Goal: Obtain resource: Download file/media

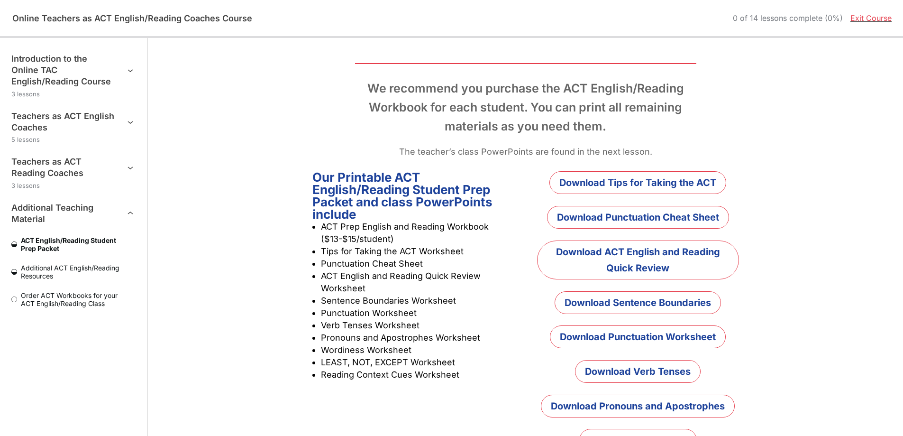
scroll to position [114, 0]
click at [676, 178] on link "Download Tips for Taking the ACT" at bounding box center [637, 182] width 177 height 23
click at [646, 220] on link "Download Punctuation Cheat Sheet" at bounding box center [638, 216] width 182 height 23
click at [649, 269] on link "Download ACT English and Reading Quick Review" at bounding box center [637, 259] width 201 height 39
click at [614, 300] on link "Download Sentence Boundaries" at bounding box center [638, 302] width 166 height 23
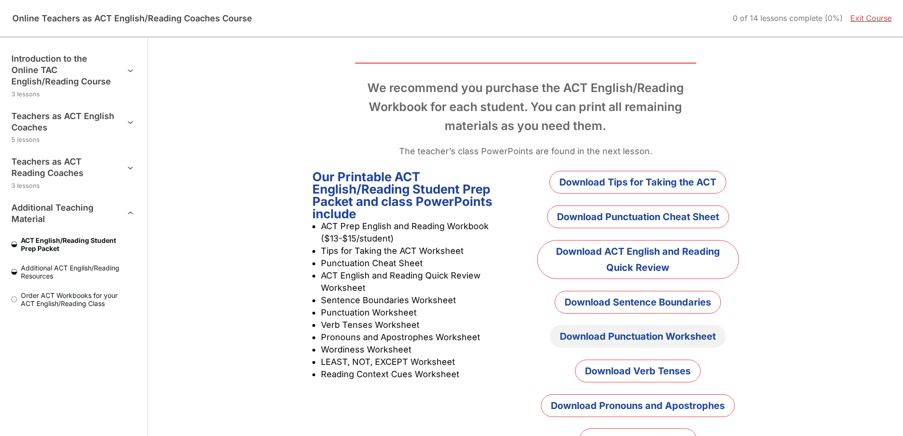
click at [638, 334] on link "Download Punctuation Worksheet" at bounding box center [638, 336] width 176 height 23
click at [656, 369] on link "Download Verb Tenses" at bounding box center [638, 370] width 126 height 23
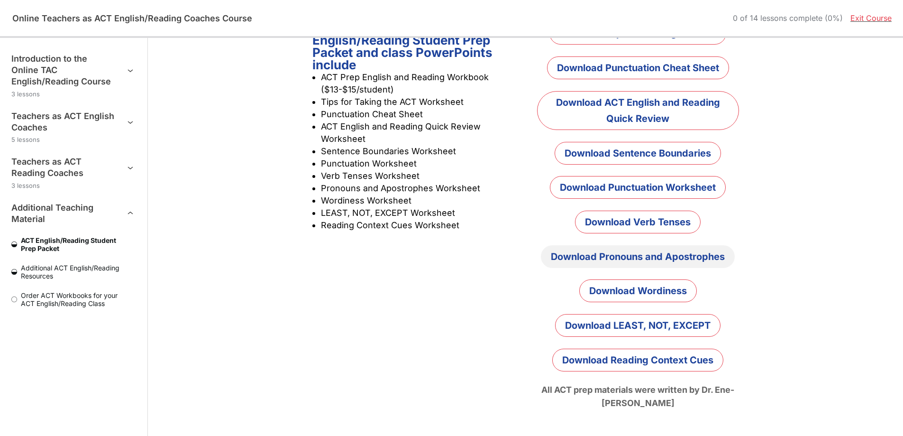
scroll to position [265, 0]
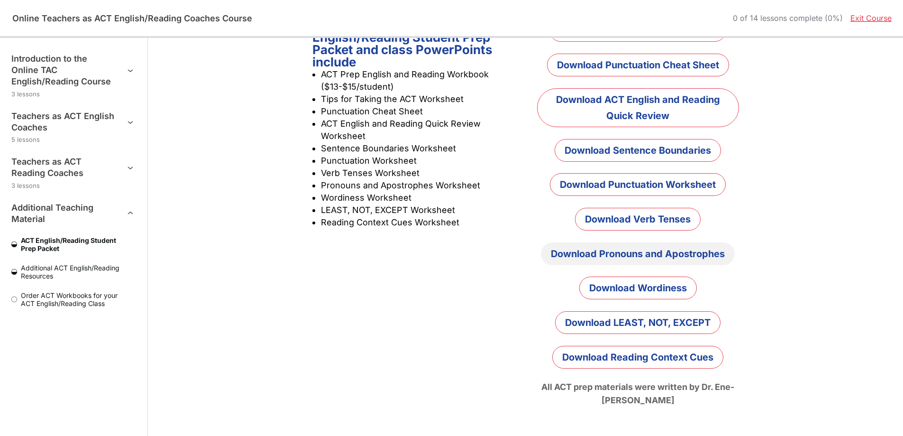
click at [662, 257] on link "Download Pronouns and Apostrophes" at bounding box center [638, 253] width 194 height 23
click at [665, 289] on link "Download Wordiness" at bounding box center [638, 287] width 118 height 23
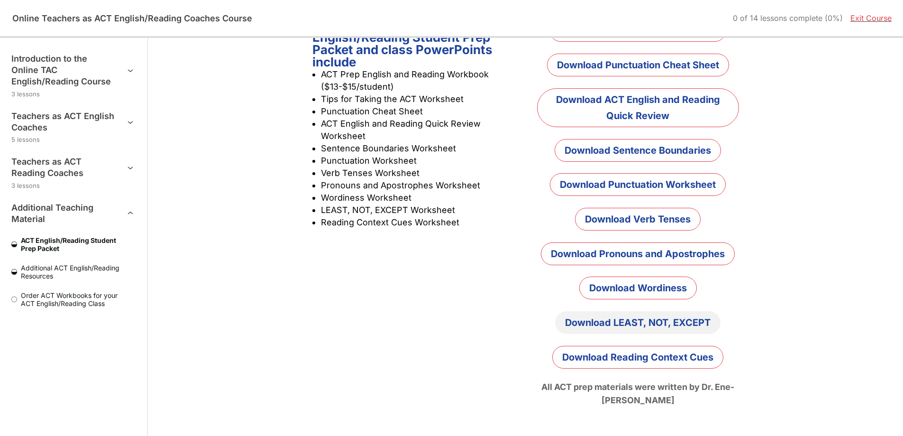
click at [611, 322] on link "Download LEAST, NOT, EXCEPT" at bounding box center [637, 322] width 165 height 23
click at [658, 363] on link "Download Reading Context Cues" at bounding box center [637, 357] width 171 height 23
click at [646, 148] on link "Download Sentence Boundaries" at bounding box center [638, 150] width 166 height 23
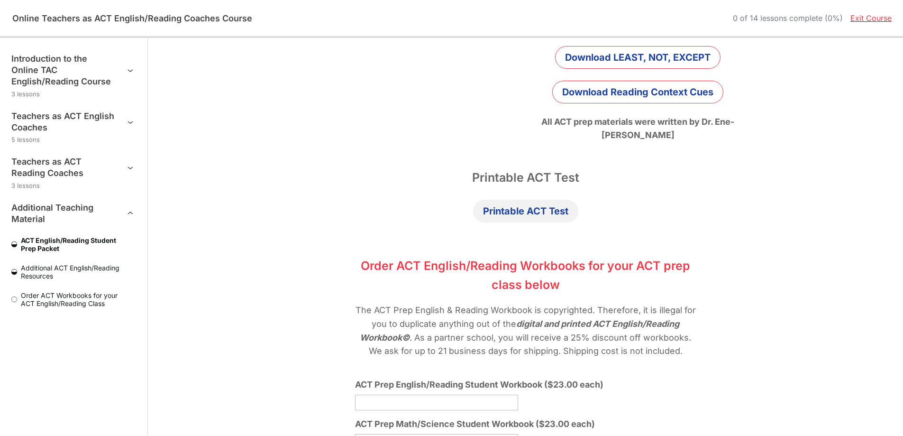
scroll to position [531, 0]
click at [549, 213] on link "Printable ACT Test" at bounding box center [525, 210] width 105 height 23
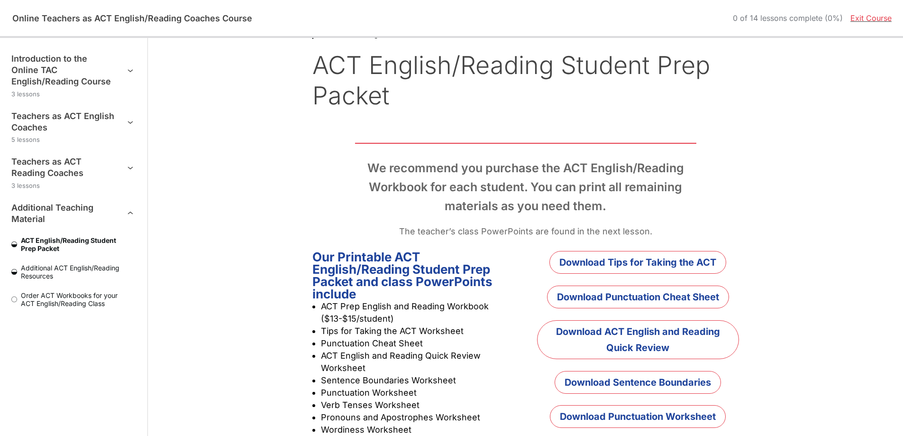
scroll to position [38, 0]
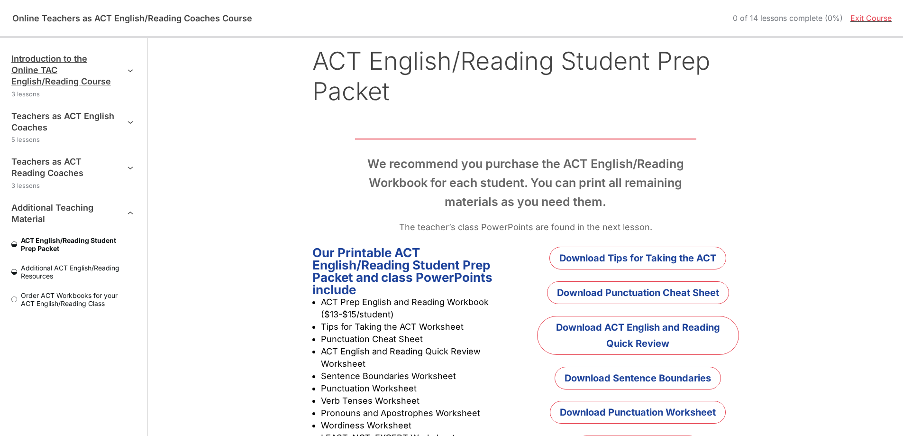
click at [133, 71] on icon "Course outline" at bounding box center [130, 69] width 11 height 11
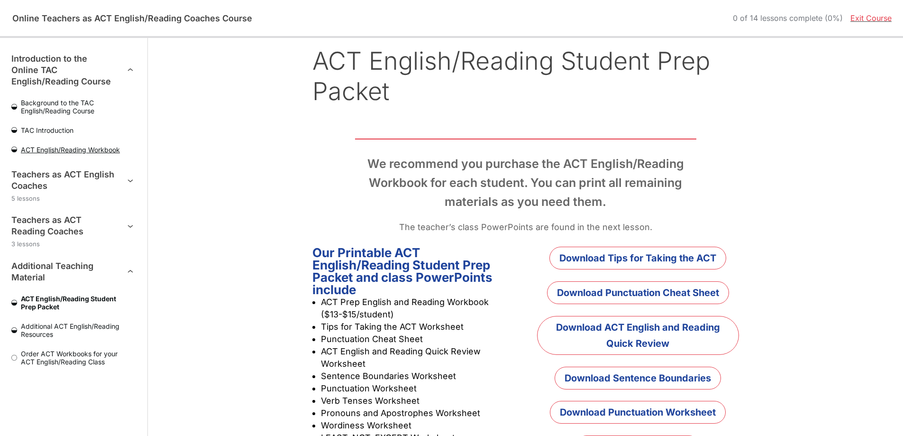
click at [100, 149] on span "ACT English/Reading Workbook" at bounding box center [76, 150] width 119 height 8
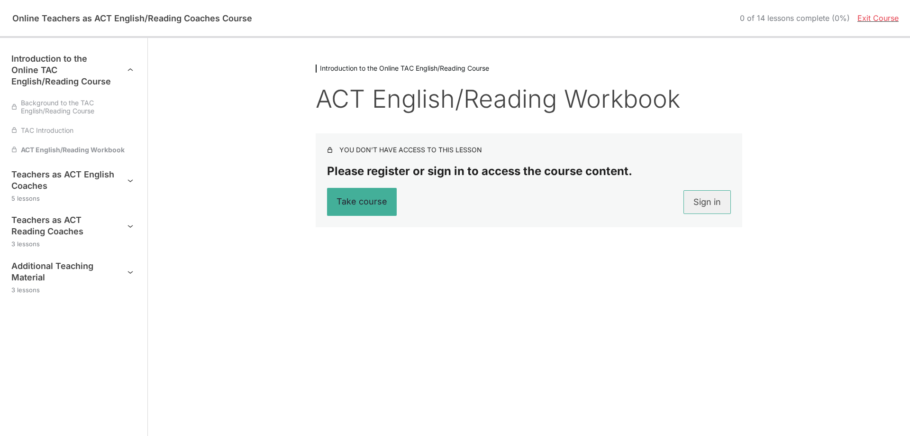
click at [706, 203] on link "Sign in" at bounding box center [707, 202] width 47 height 24
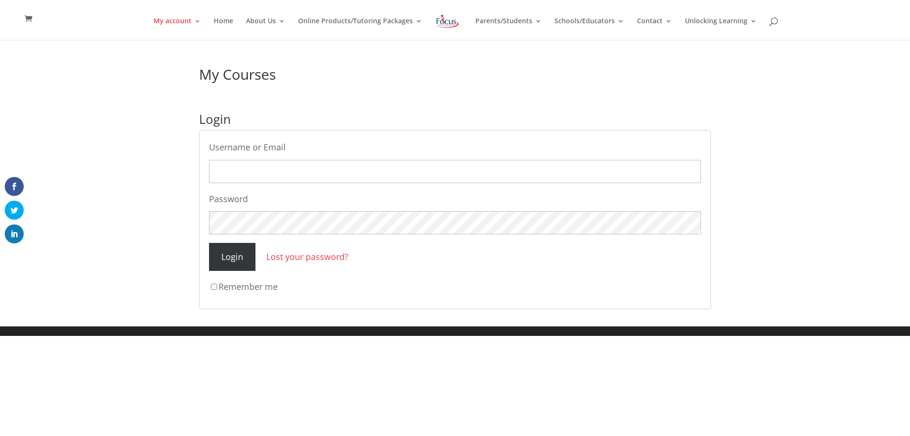
type input "marquinot@sullivaneagles.org"
click at [211, 288] on input "Remember me" at bounding box center [214, 286] width 6 height 6
checkbox input "true"
click at [239, 255] on input "Login" at bounding box center [232, 257] width 46 height 28
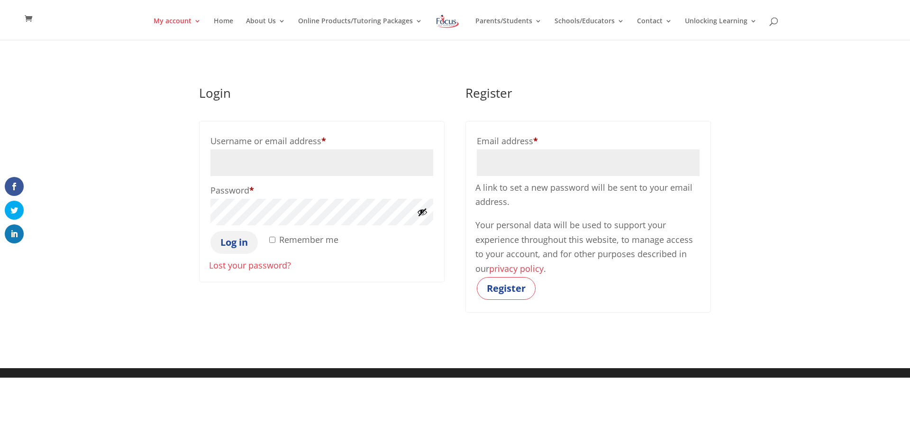
type input "marquinot@sullivaneagles.org"
click at [242, 245] on button "Log in" at bounding box center [233, 242] width 47 height 23
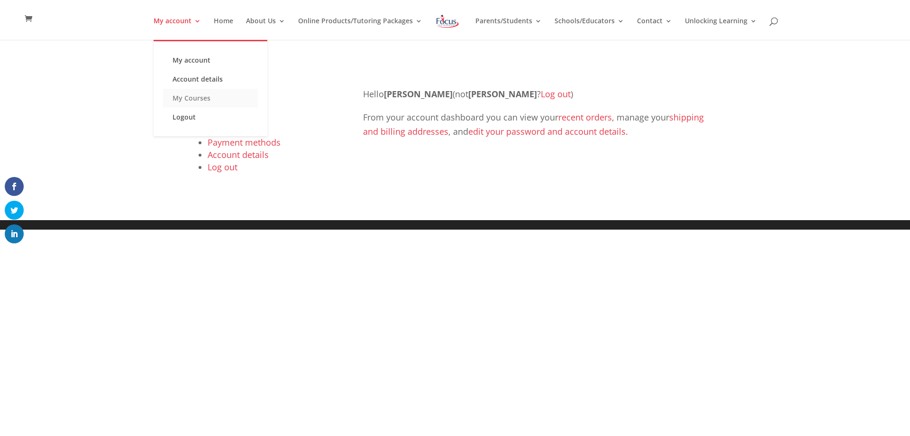
click at [201, 98] on link "My Courses" at bounding box center [210, 98] width 95 height 19
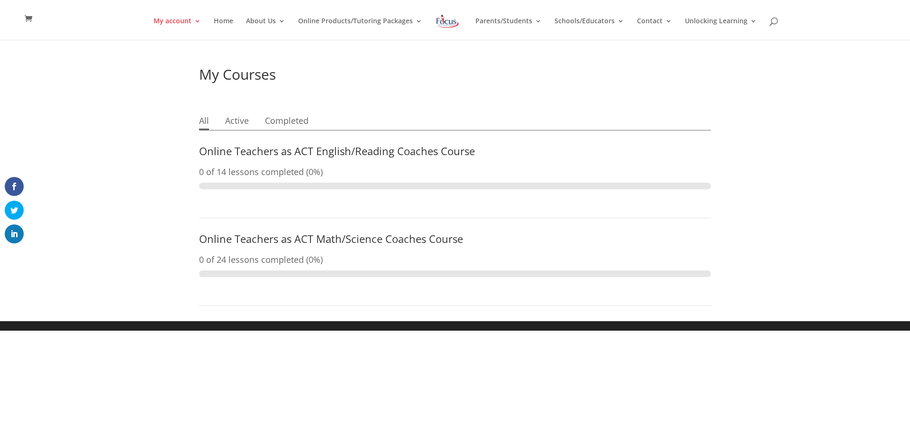
click at [259, 150] on link "Online Teachers as ACT English/Reading Coaches Course" at bounding box center [337, 151] width 276 height 14
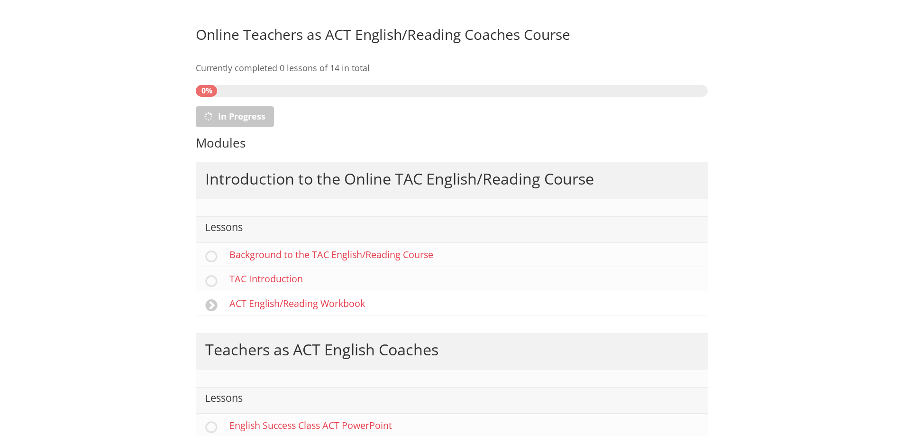
click at [274, 301] on link "ACT English/Reading Workbook" at bounding box center [452, 303] width 512 height 24
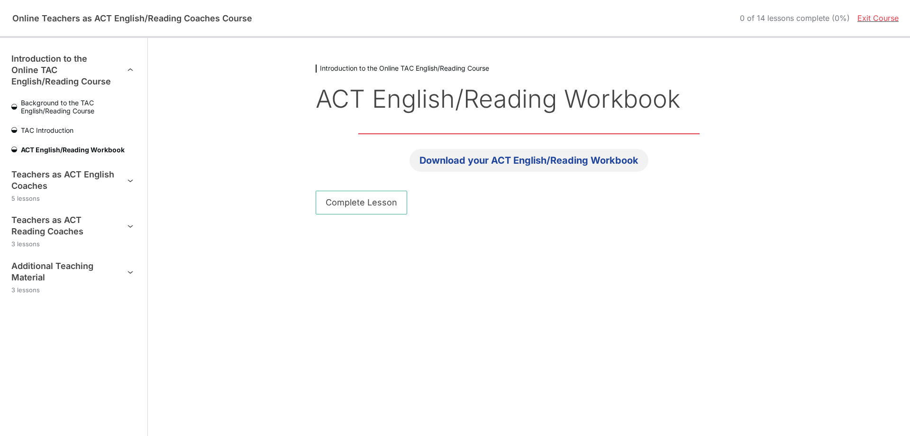
click at [595, 162] on link "Download your ACT English/Reading Workbook" at bounding box center [529, 160] width 239 height 23
click at [128, 178] on icon "Course outline" at bounding box center [130, 179] width 11 height 11
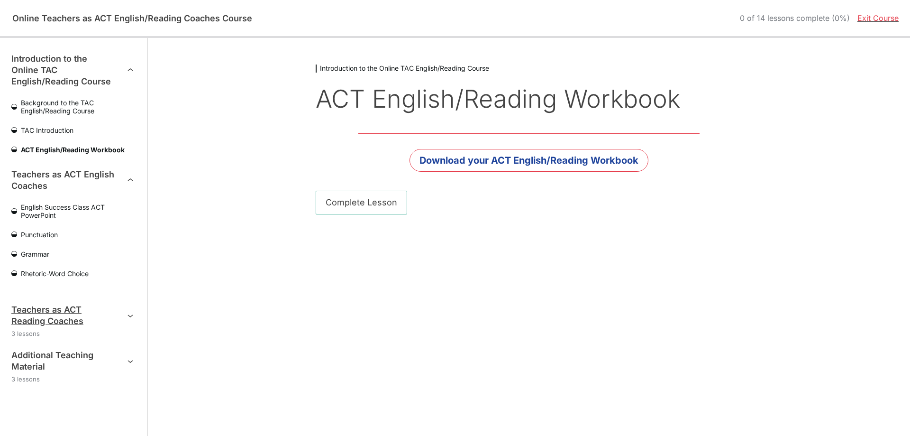
click at [130, 313] on icon "Course outline" at bounding box center [130, 315] width 11 height 11
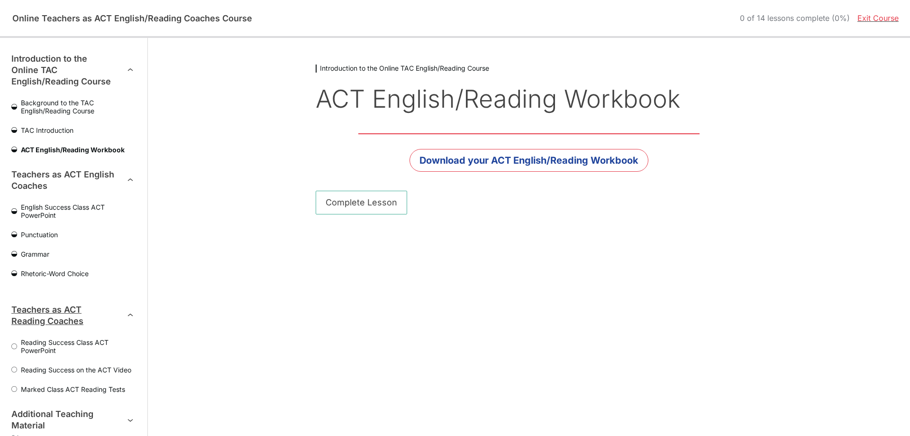
scroll to position [26, 0]
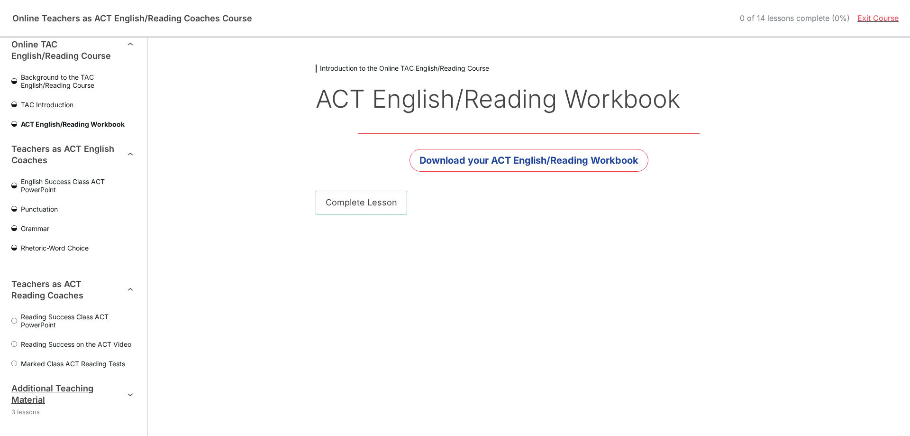
click at [125, 394] on icon "Course outline" at bounding box center [130, 393] width 11 height 11
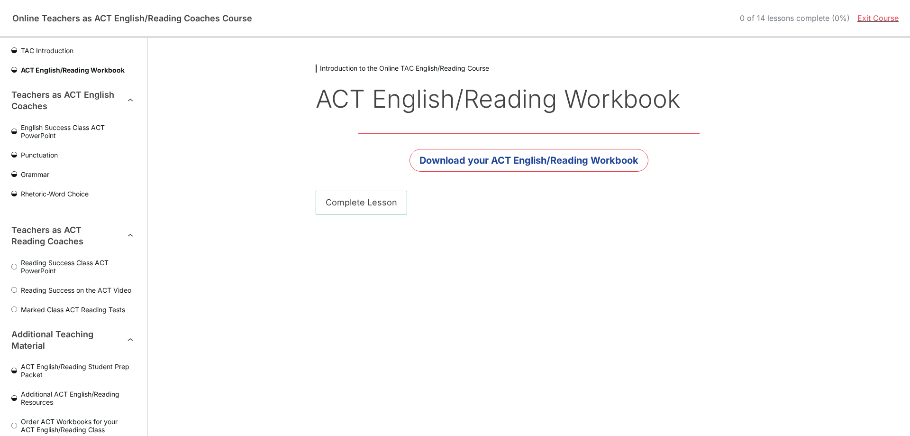
scroll to position [100, 0]
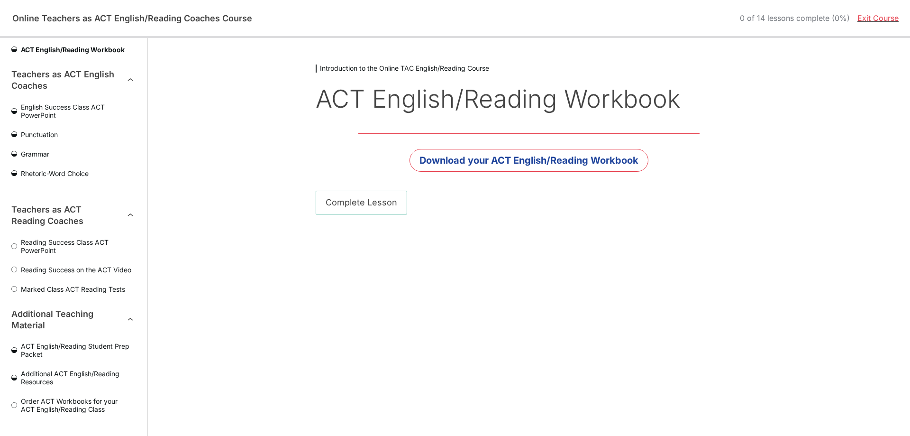
drag, startPoint x: 72, startPoint y: 14, endPoint x: 537, endPoint y: 24, distance: 465.1
click at [181, 13] on h2 "Online Teachers as ACT English/Reading Coaches Course" at bounding box center [132, 18] width 242 height 10
click at [880, 13] on link "Exit Course" at bounding box center [877, 17] width 41 height 9
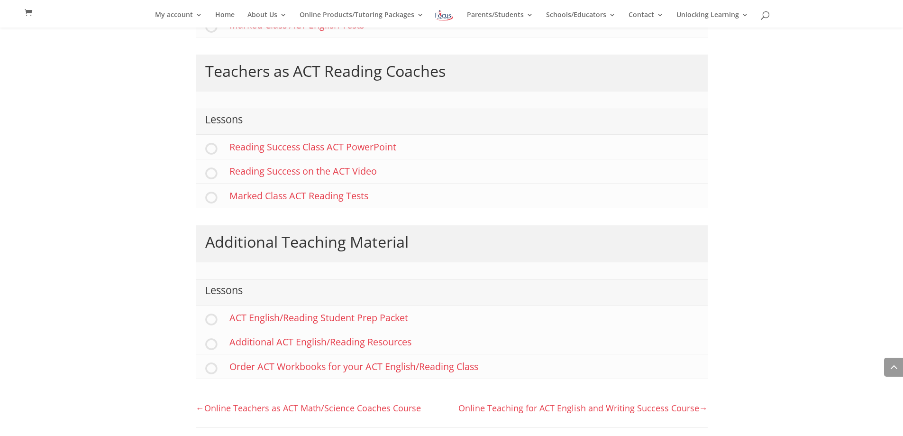
scroll to position [524, 0]
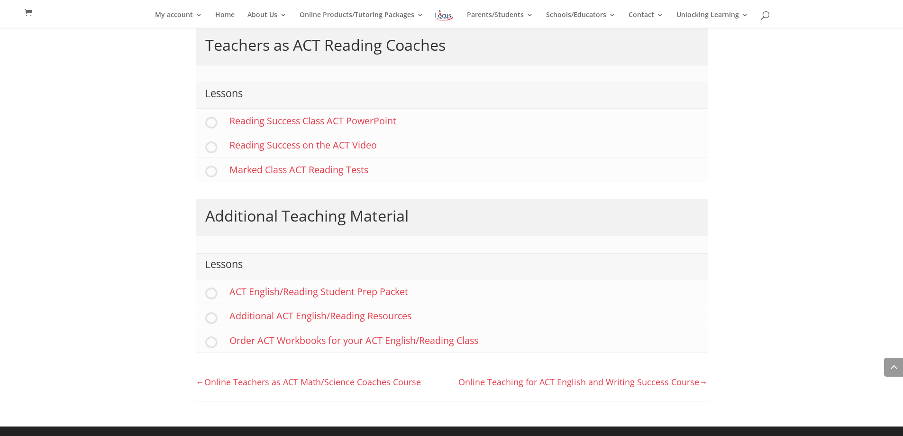
click at [581, 381] on link "Online Teaching for ACT English and Writing Success Course" at bounding box center [582, 381] width 249 height 11
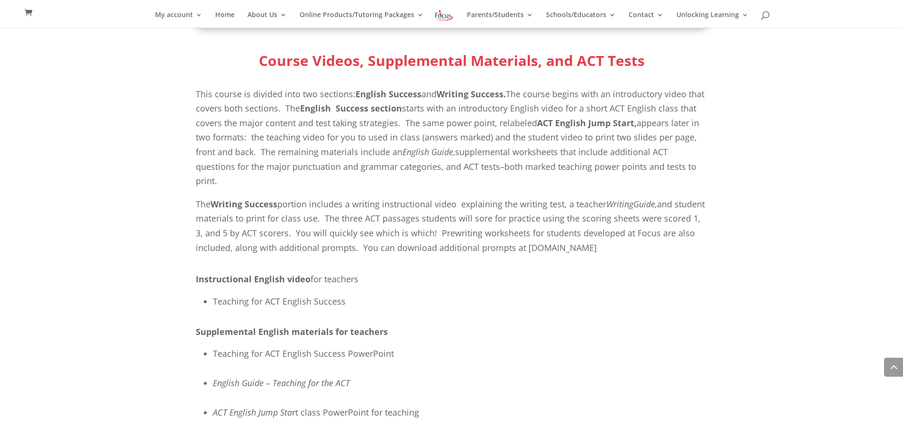
scroll to position [440, 0]
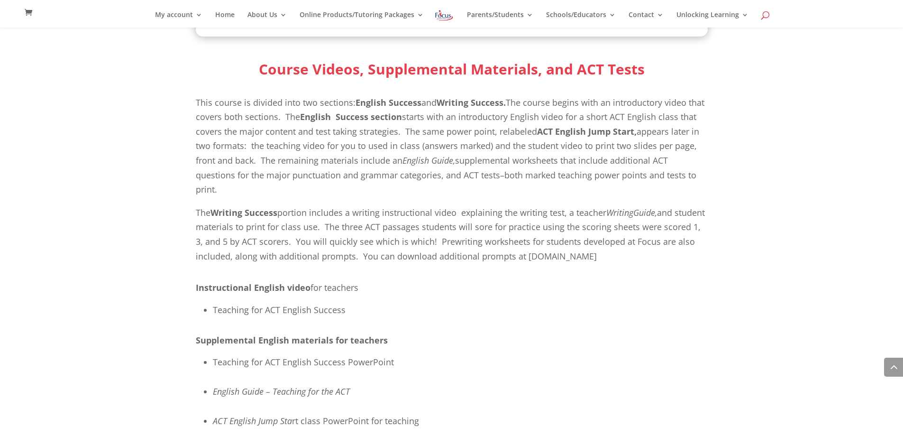
click at [766, 17] on span at bounding box center [766, 17] width 0 height 0
type input "lesson plan"
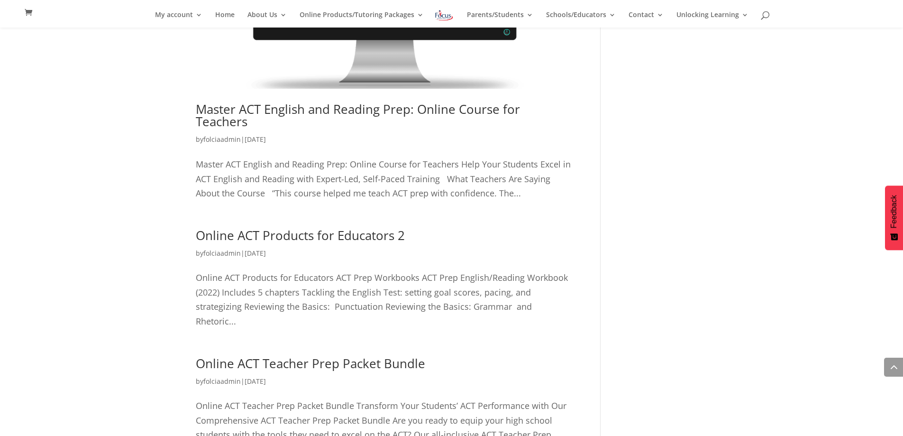
scroll to position [504, 0]
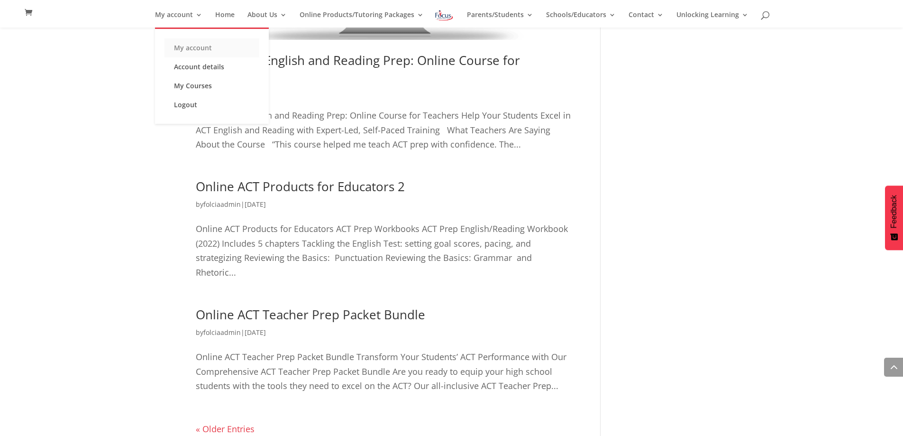
click at [210, 52] on link "My account" at bounding box center [211, 47] width 95 height 19
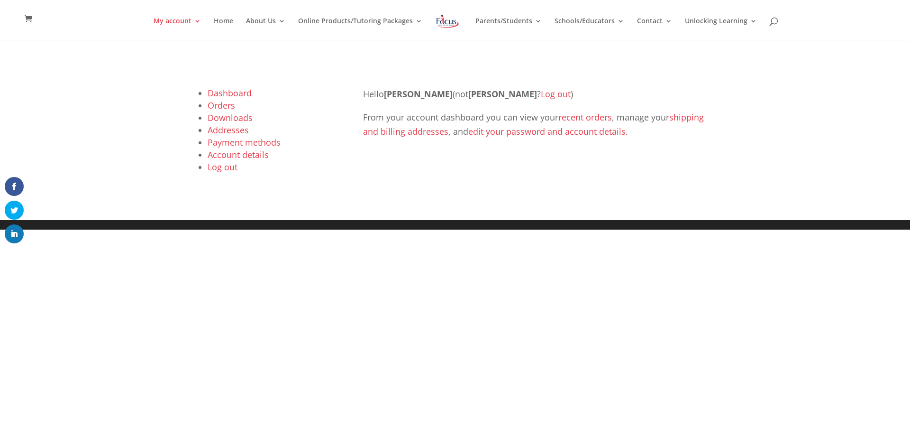
click at [230, 117] on link "Downloads" at bounding box center [230, 117] width 45 height 11
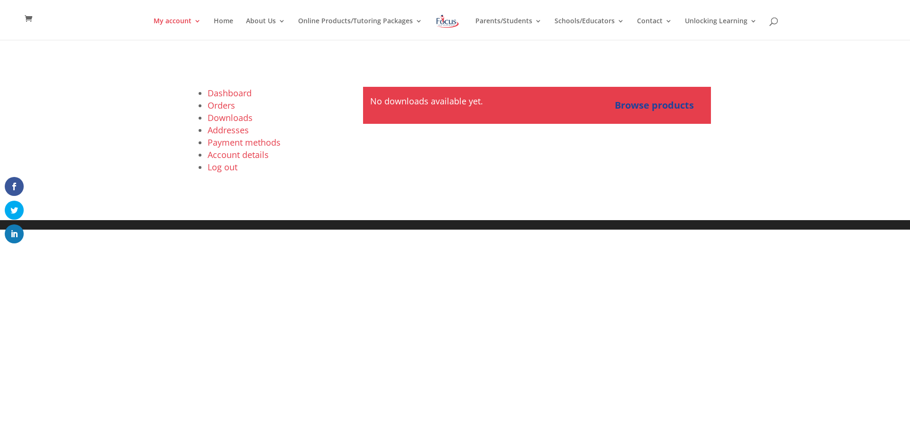
click at [220, 106] on link "Orders" at bounding box center [221, 105] width 27 height 11
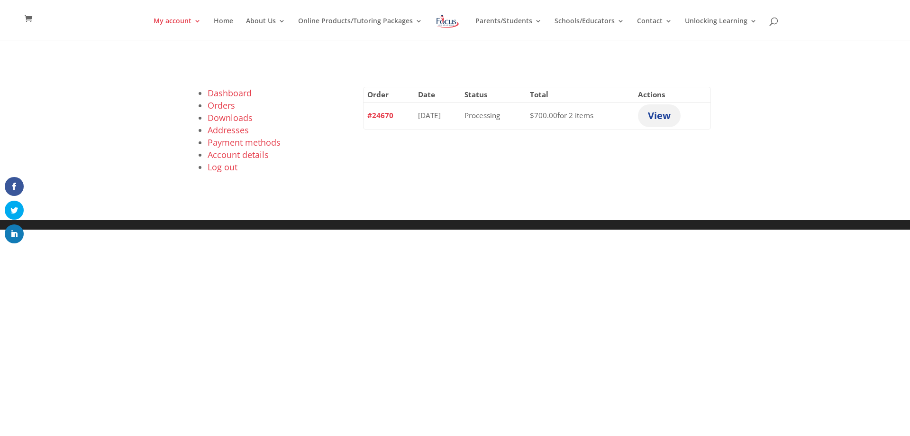
click at [676, 115] on link "View" at bounding box center [659, 115] width 43 height 23
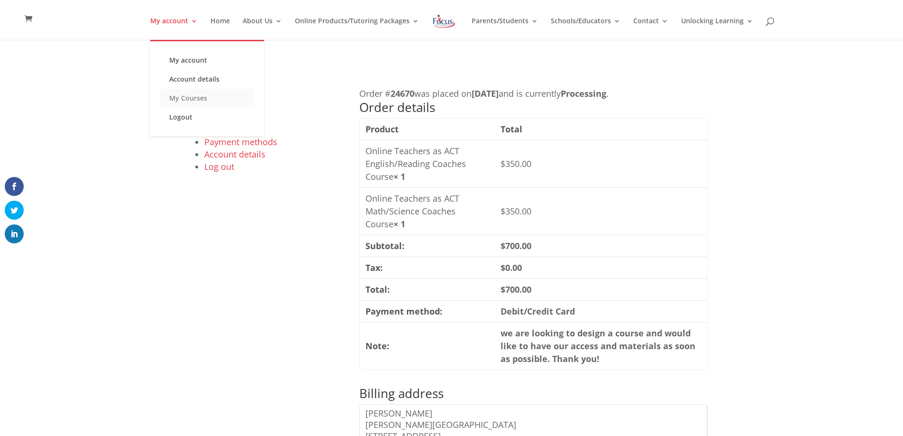
click at [191, 99] on link "My Courses" at bounding box center [207, 98] width 95 height 19
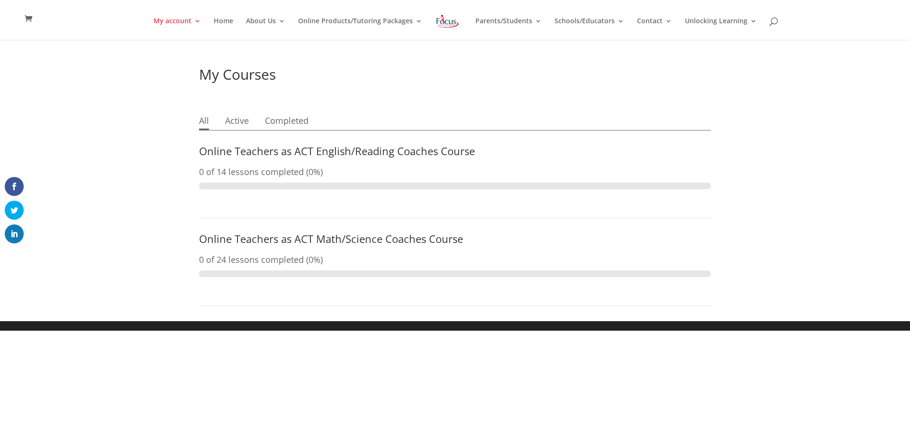
click at [316, 153] on link "Online Teachers as ACT English/Reading Coaches Course" at bounding box center [337, 151] width 276 height 14
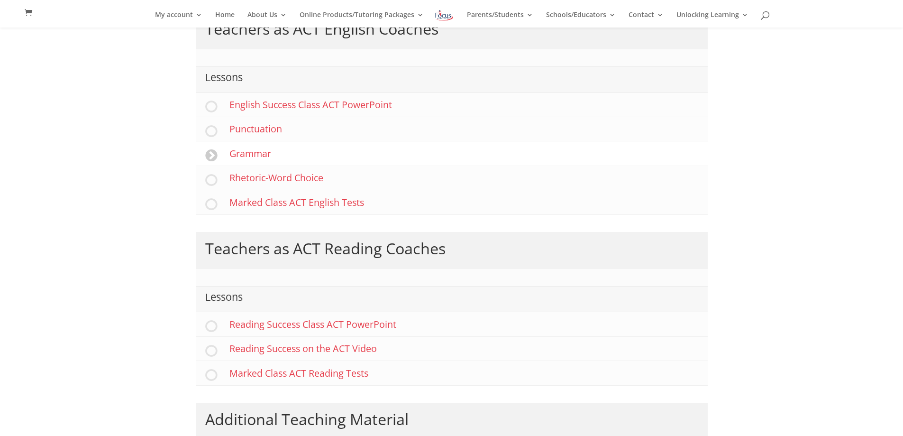
scroll to position [341, 0]
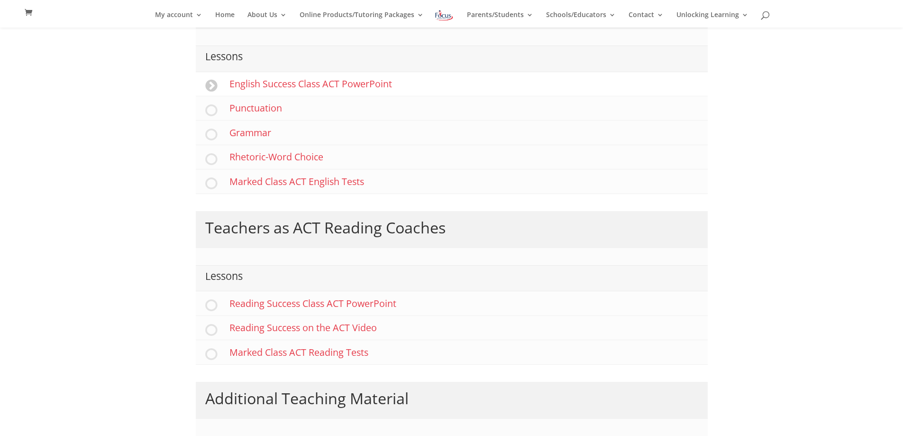
click at [212, 88] on link "English Success Class ACT PowerPoint" at bounding box center [452, 84] width 512 height 24
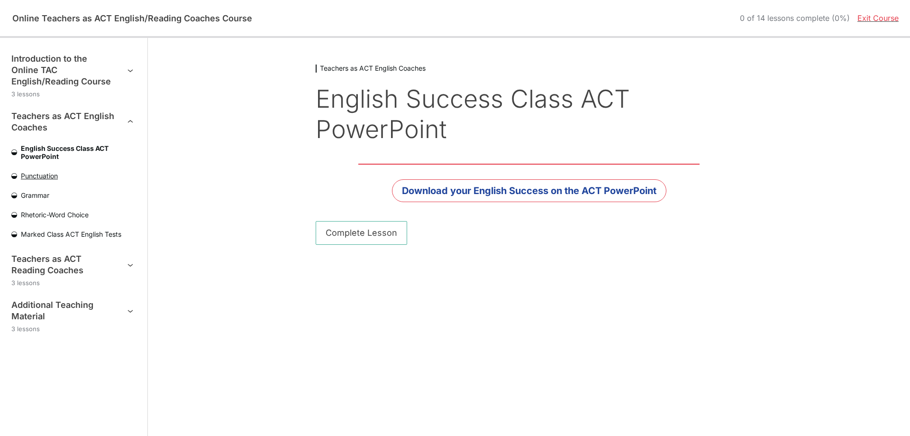
click at [23, 175] on span "Punctuation" at bounding box center [76, 176] width 119 height 8
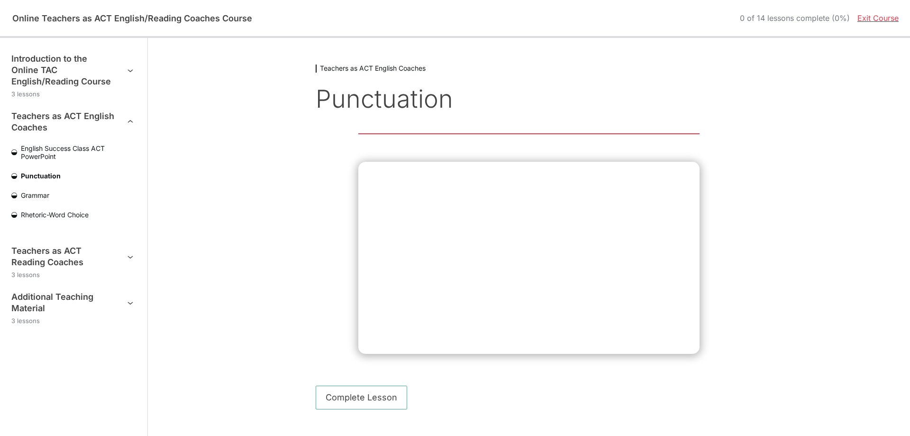
click at [30, 230] on span "Marked Class ACT English Tests" at bounding box center [76, 234] width 119 height 8
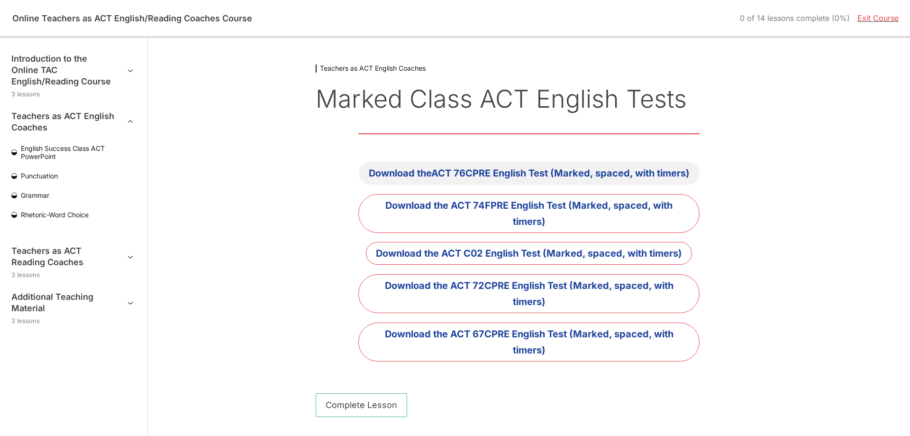
click at [473, 172] on link "Download theACT 76CPRE English Test (Marked, spaced, with timers)" at bounding box center [529, 173] width 341 height 23
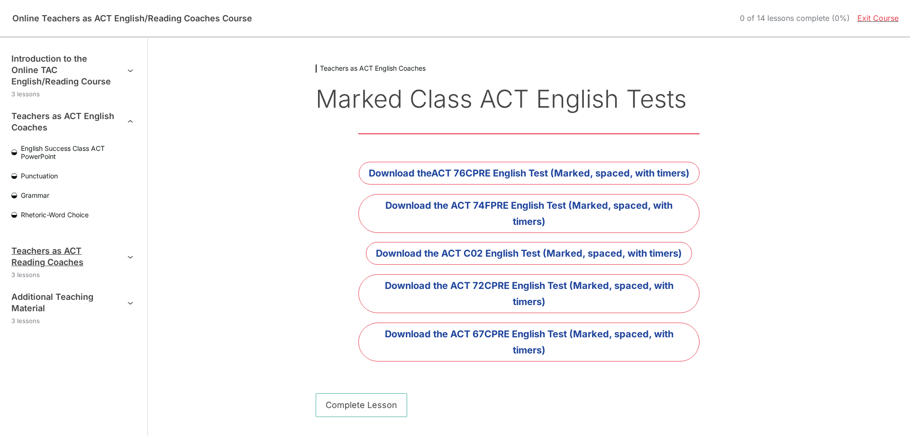
click at [128, 252] on icon "Course outline" at bounding box center [130, 256] width 11 height 11
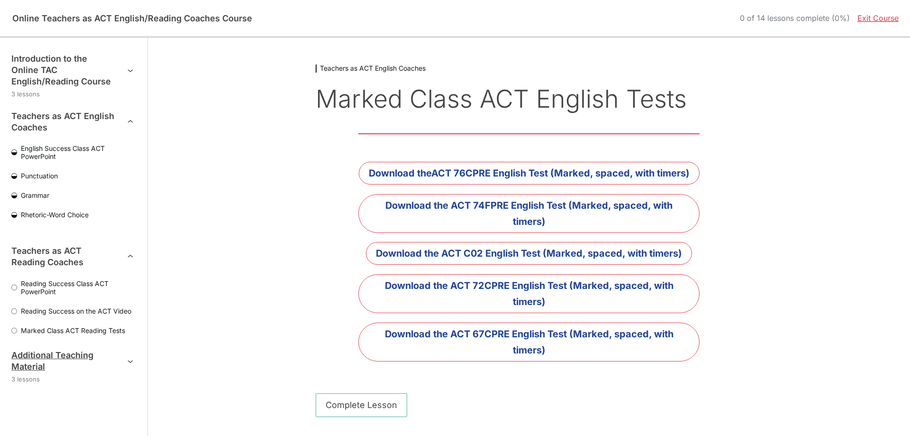
click at [126, 360] on icon "Course outline" at bounding box center [130, 360] width 11 height 11
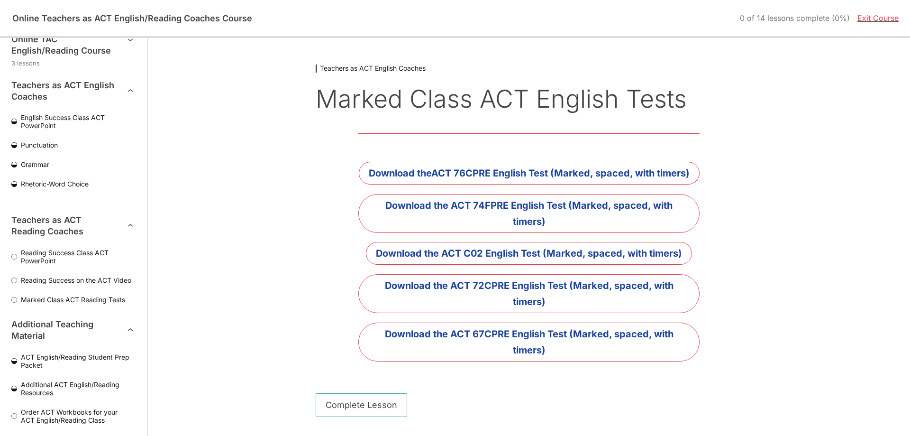
scroll to position [42, 0]
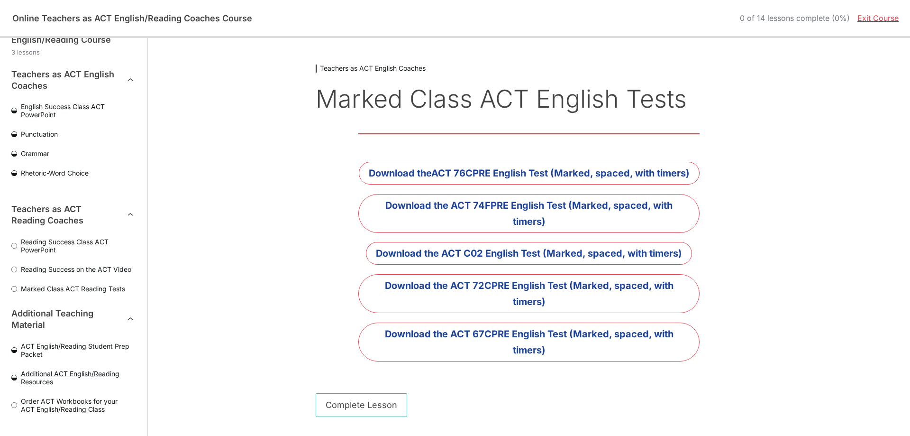
click at [32, 380] on span "Additional ACT English/Reading Resources" at bounding box center [76, 377] width 119 height 16
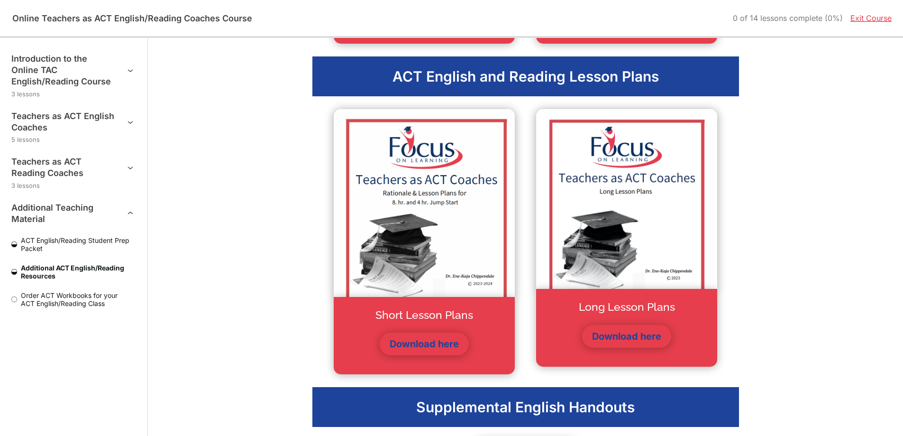
scroll to position [1289, 0]
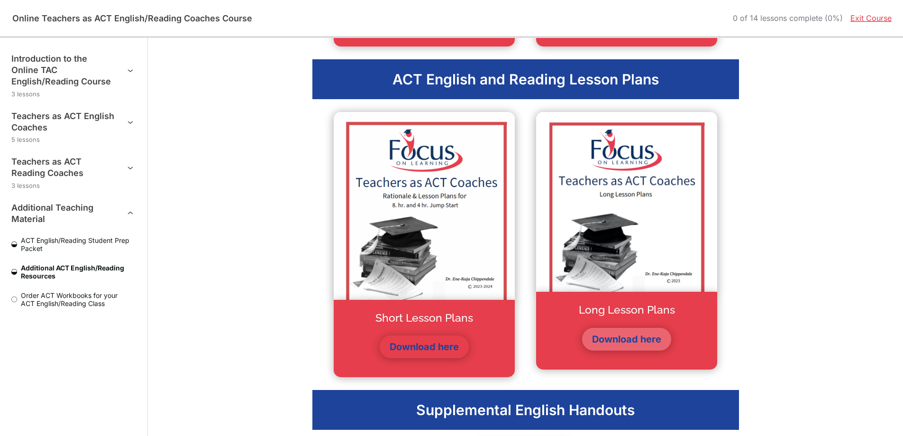
click at [641, 332] on link "Download here" at bounding box center [626, 339] width 89 height 23
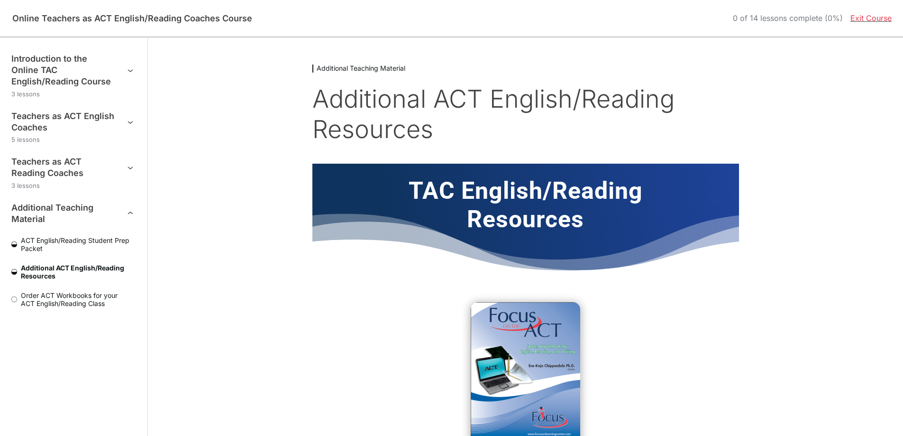
scroll to position [1289, 0]
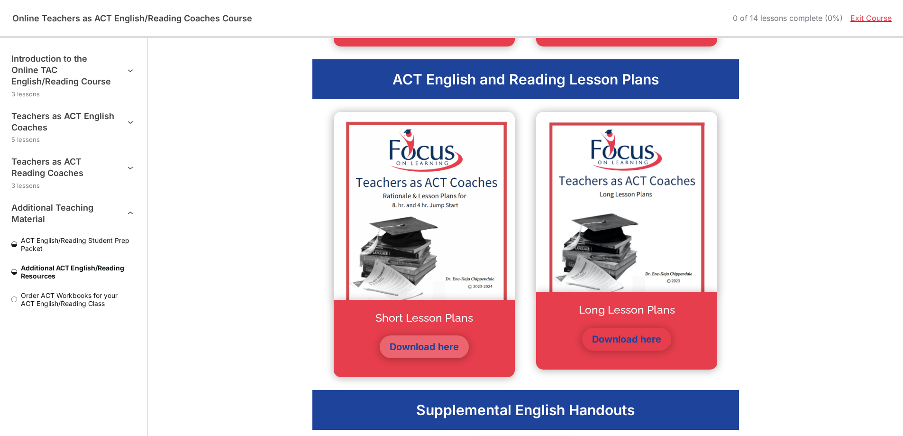
click at [437, 343] on link "Download here" at bounding box center [424, 346] width 89 height 23
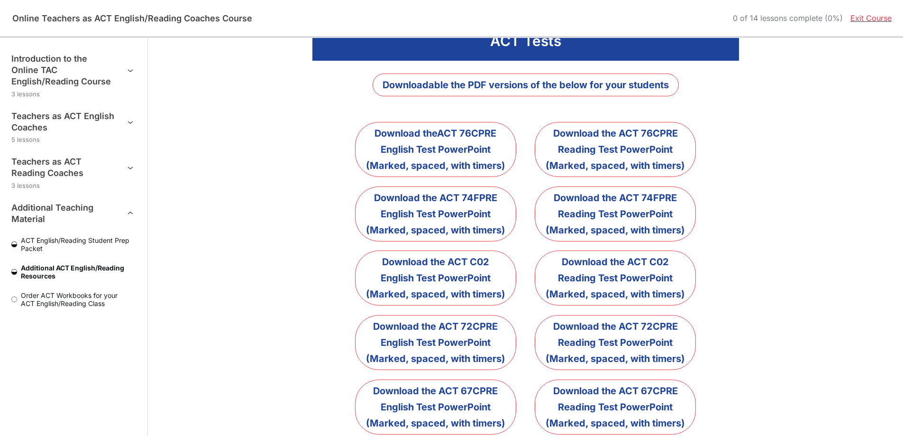
scroll to position [3906, 0]
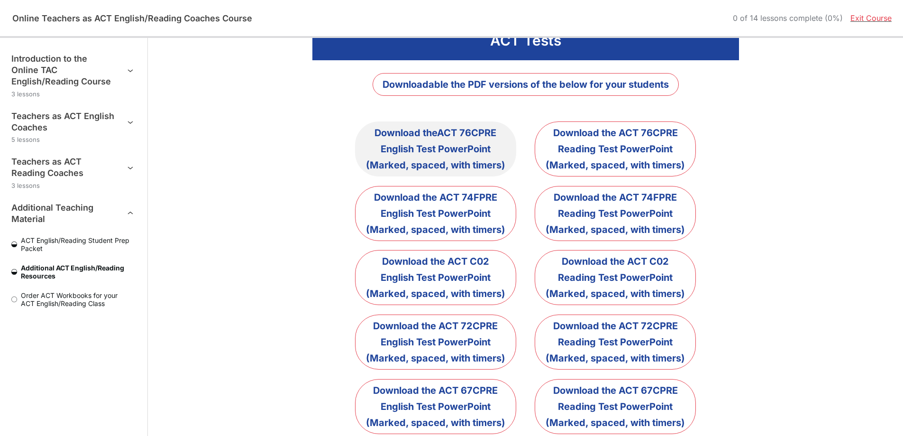
click at [460, 127] on link "Download theACT 76CPRE English Test PowerPoint (Marked, spaced, with timers)" at bounding box center [435, 148] width 161 height 55
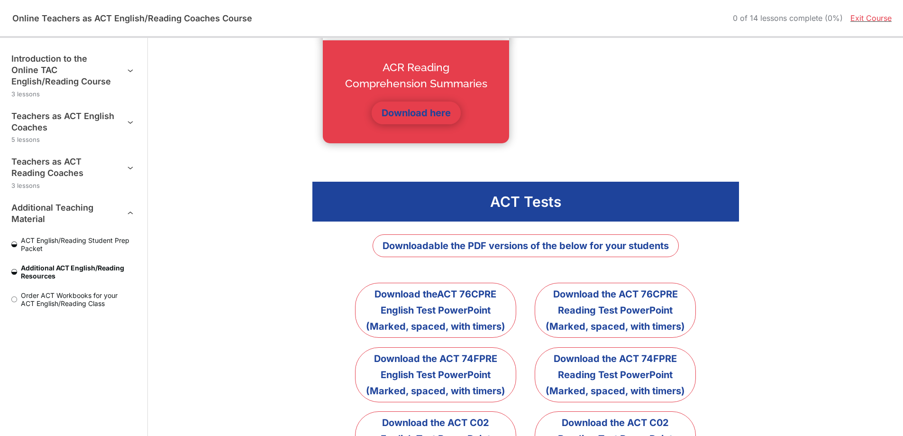
scroll to position [3716, 0]
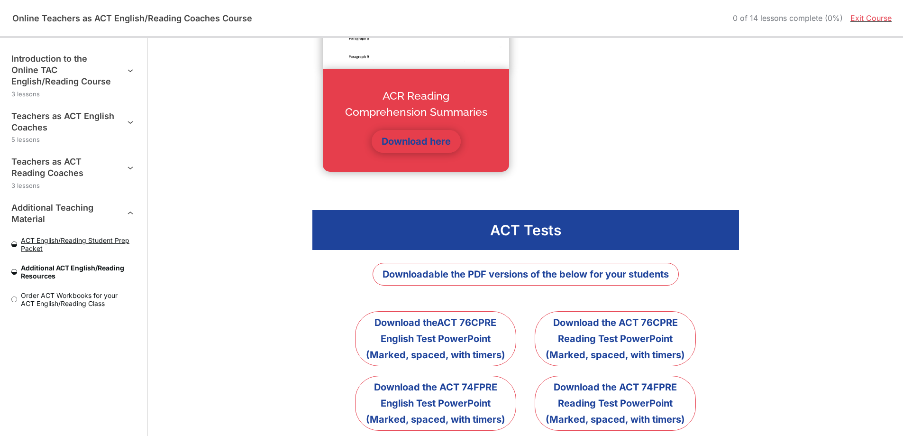
click at [55, 239] on span "ACT English/Reading Student Prep Packet" at bounding box center [76, 244] width 119 height 16
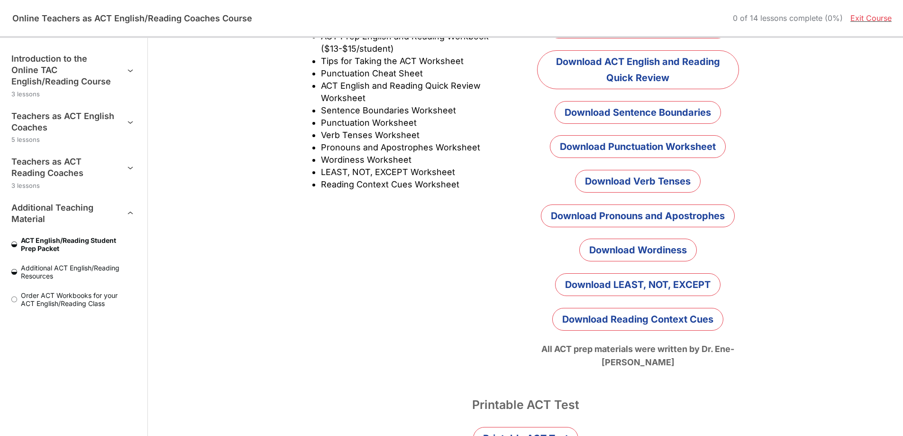
scroll to position [265, 0]
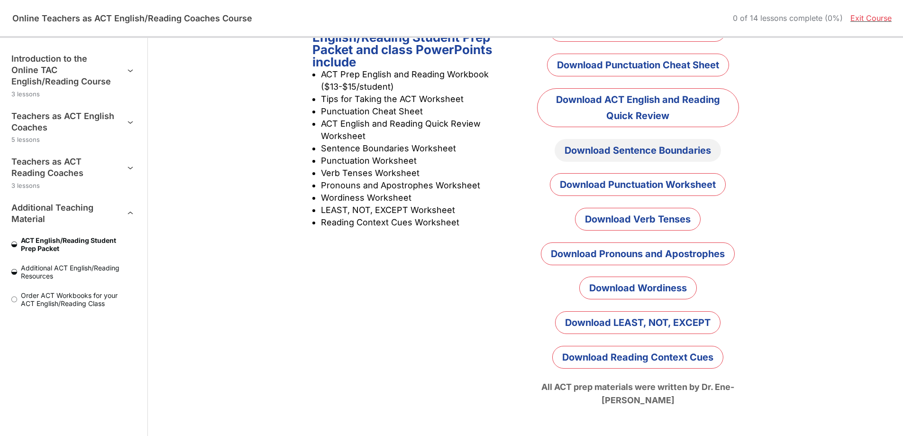
click at [651, 146] on link "Download Sentence Boundaries" at bounding box center [638, 150] width 166 height 23
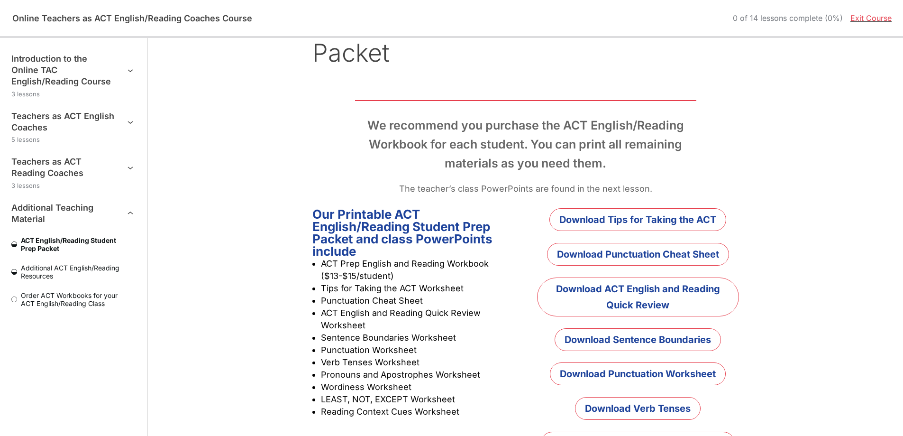
scroll to position [76, 0]
click at [125, 67] on icon "Course outline" at bounding box center [130, 69] width 11 height 11
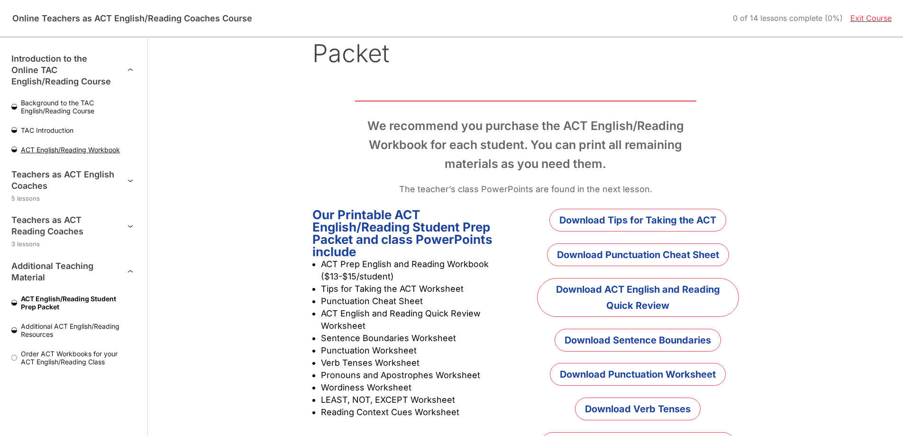
click at [97, 152] on span "ACT English/Reading Workbook" at bounding box center [76, 150] width 119 height 8
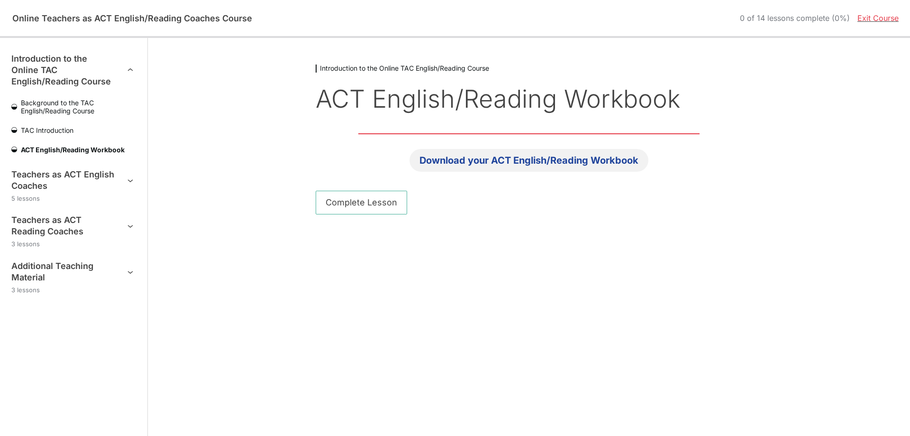
click at [537, 157] on link "Download your ACT English/Reading Workbook" at bounding box center [529, 160] width 239 height 23
drag, startPoint x: 128, startPoint y: 179, endPoint x: 127, endPoint y: 174, distance: 4.9
click at [128, 178] on icon "Course outline" at bounding box center [130, 179] width 11 height 11
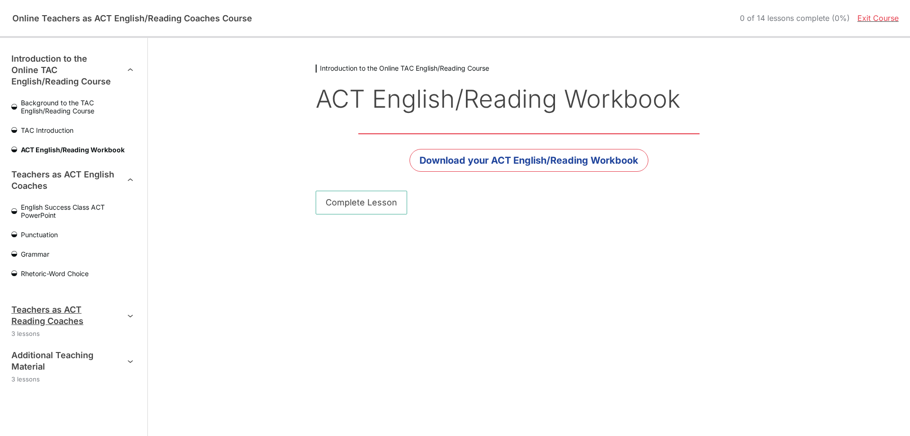
click at [130, 313] on icon "Course outline" at bounding box center [130, 315] width 11 height 11
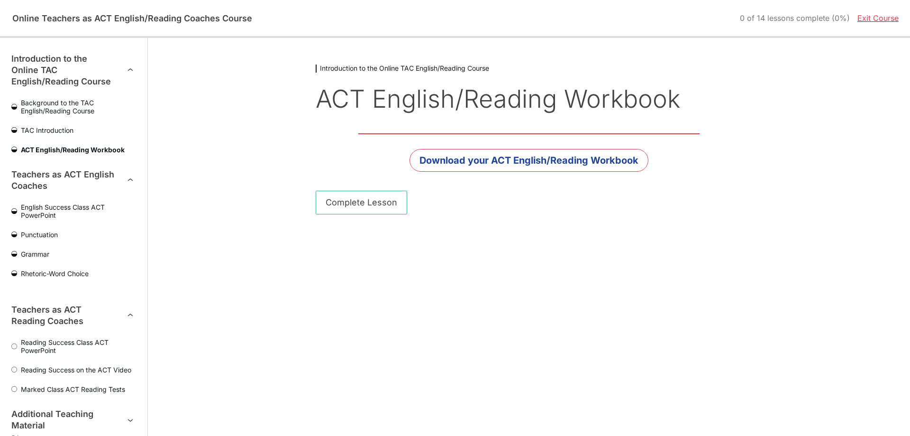
scroll to position [26, 0]
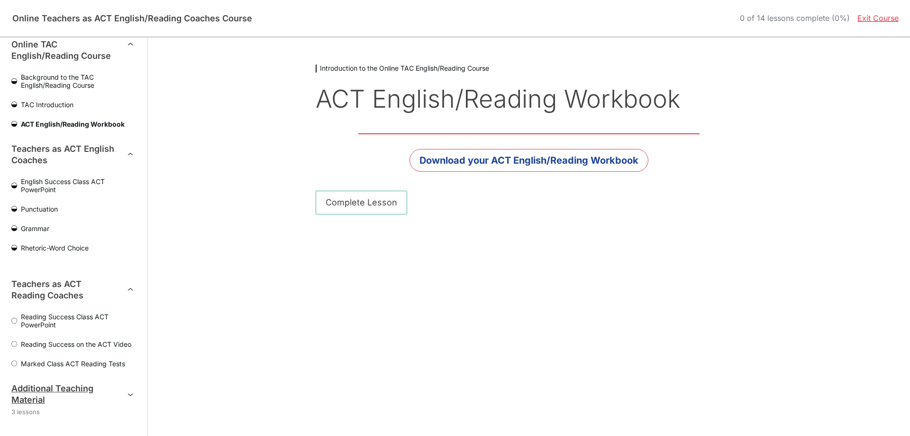
click at [125, 392] on icon "Course outline" at bounding box center [130, 393] width 11 height 11
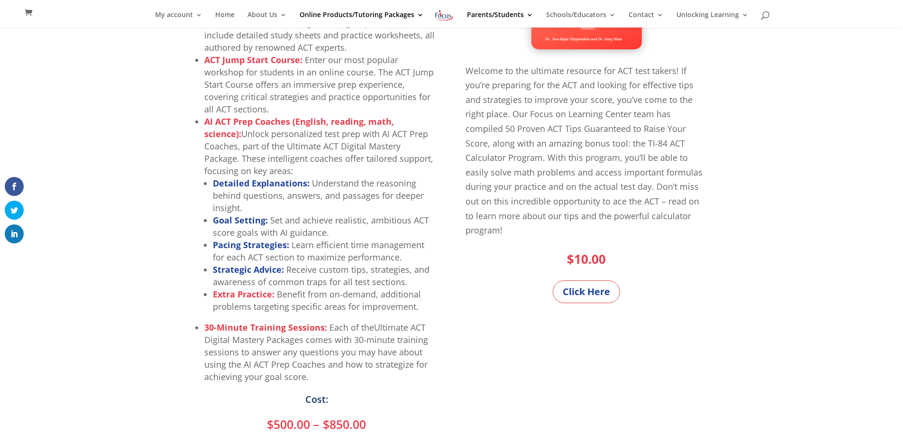
scroll to position [303, 0]
click at [252, 220] on strong "Goal Setting:" at bounding box center [240, 219] width 55 height 11
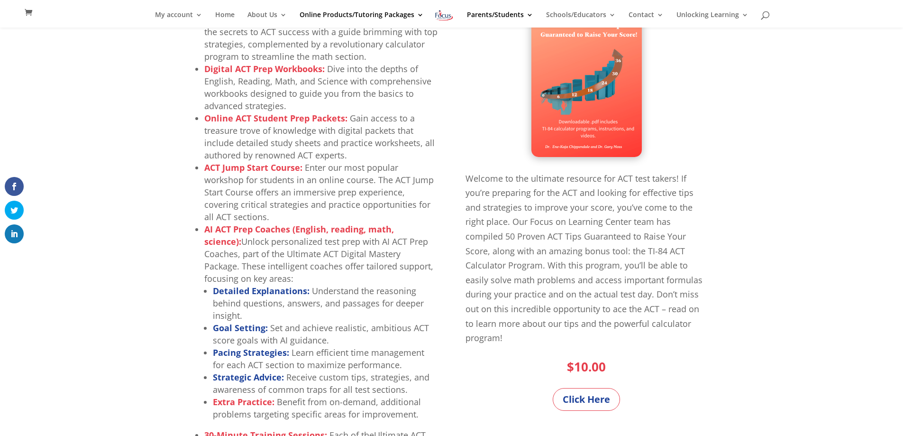
scroll to position [190, 0]
